Goal: Entertainment & Leisure: Consume media (video, audio)

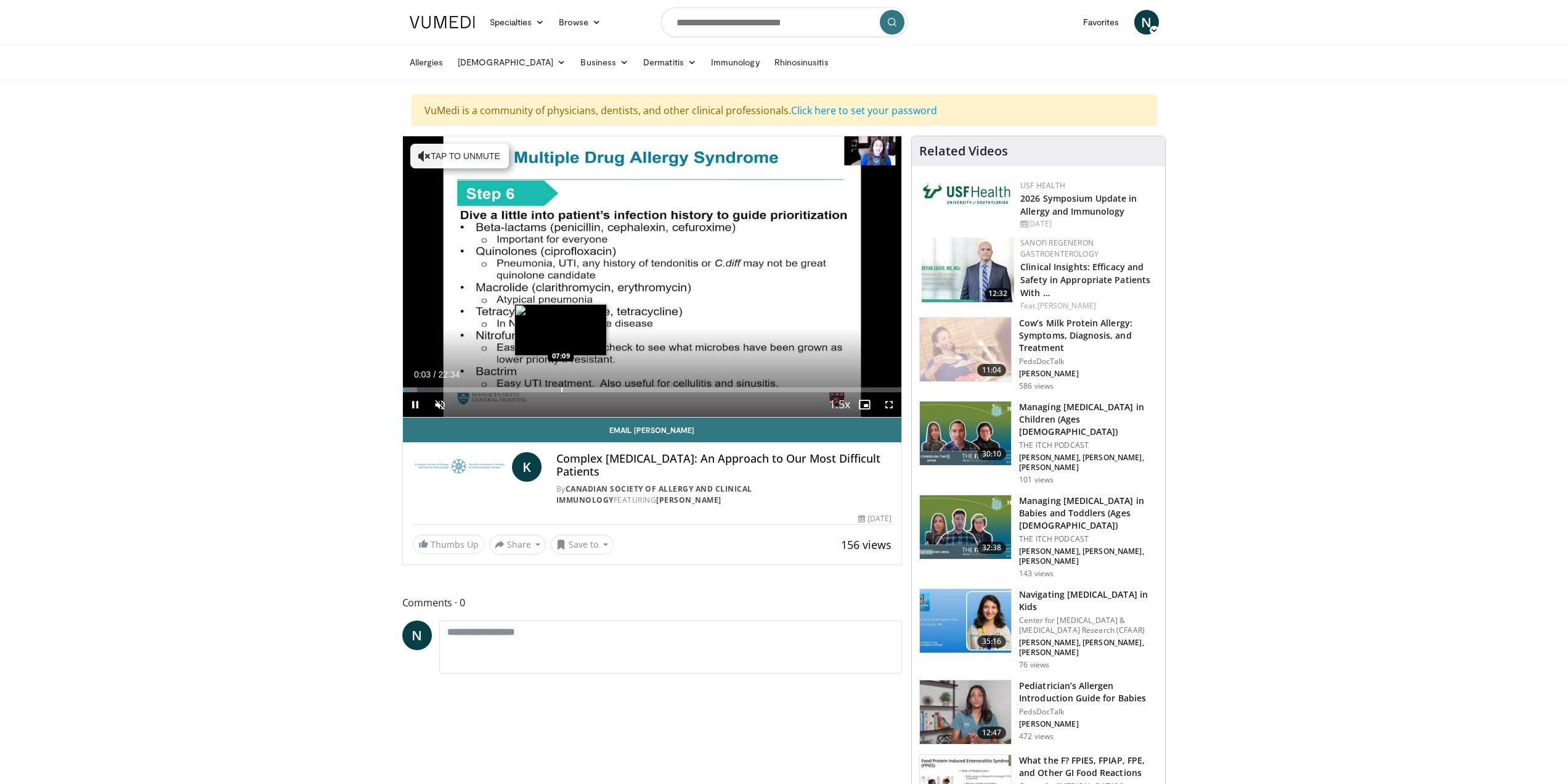
click at [561, 386] on div "Loaded : 2.93% 00:03 07:09" at bounding box center [653, 386] width 499 height 12
